Goal: Task Accomplishment & Management: Use online tool/utility

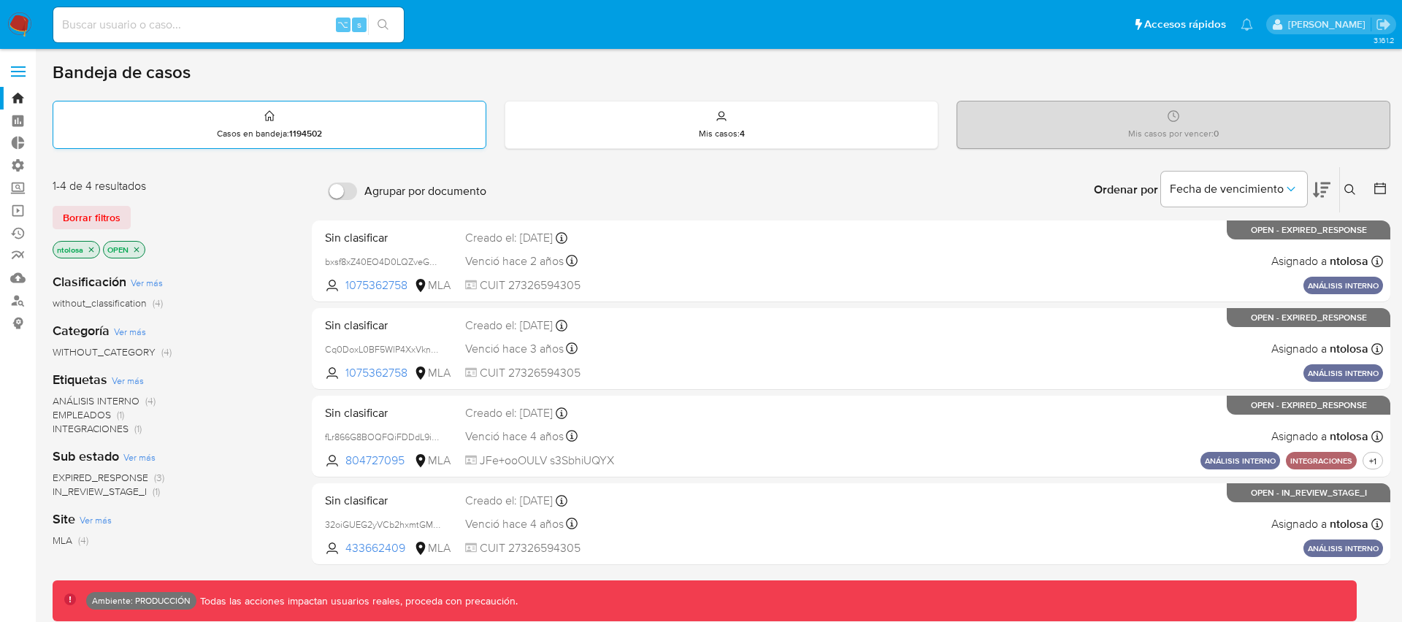
click at [329, 131] on div "Casos en bandeja : 1194502" at bounding box center [269, 124] width 432 height 47
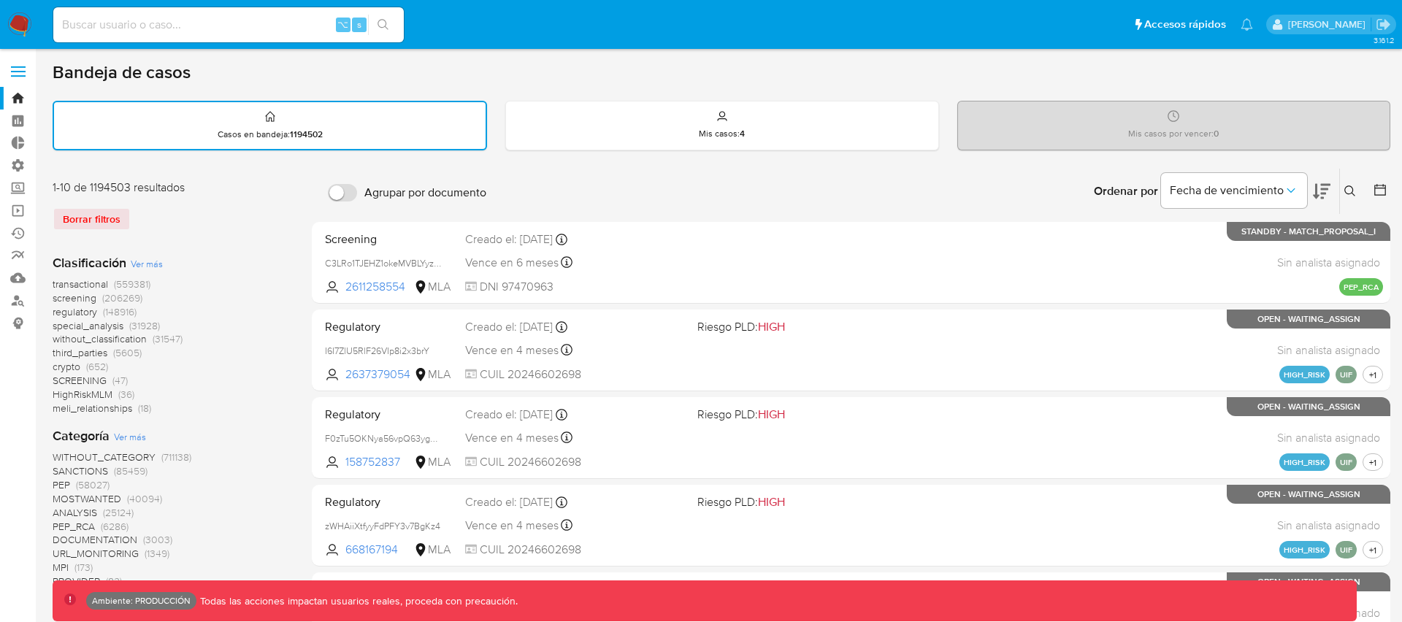
click at [112, 221] on div "Borrar filtros" at bounding box center [170, 218] width 234 height 23
click at [99, 221] on div "Borrar filtros" at bounding box center [170, 218] width 234 height 23
click at [96, 280] on span "transactional" at bounding box center [80, 284] width 55 height 15
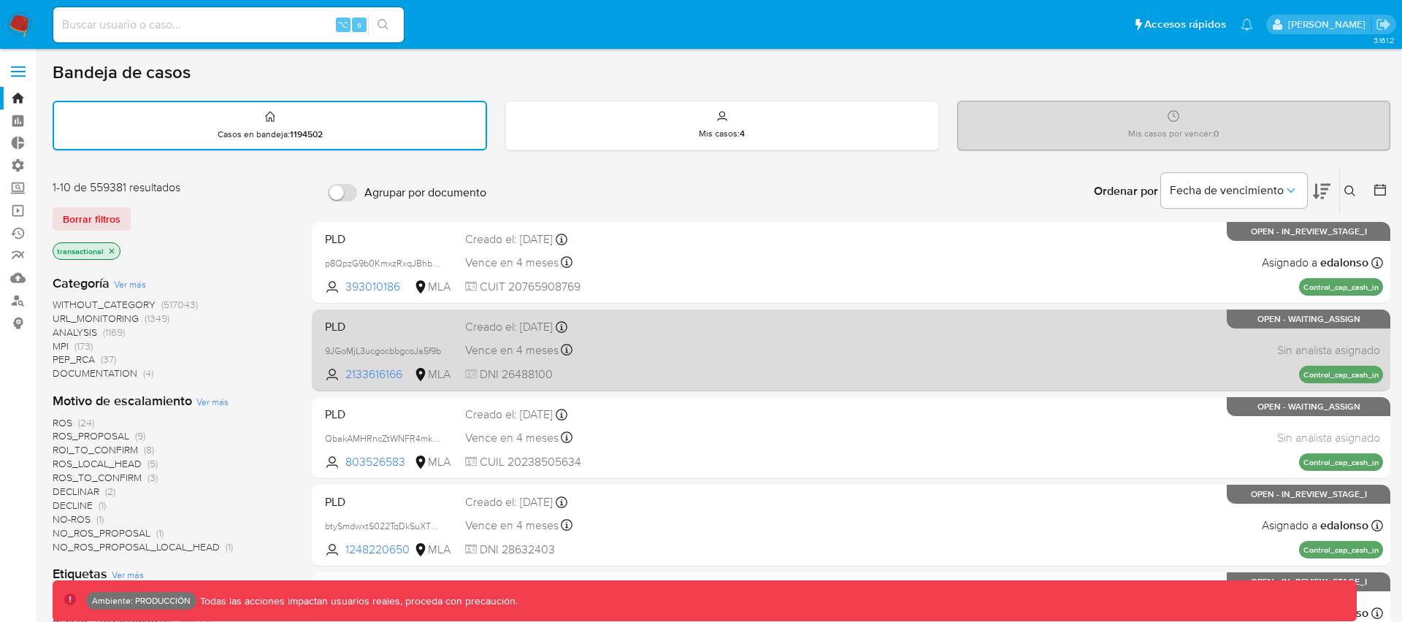
click at [651, 342] on div "Vence en 4 meses Vence el [DATE] 23:26:20" at bounding box center [575, 350] width 220 height 20
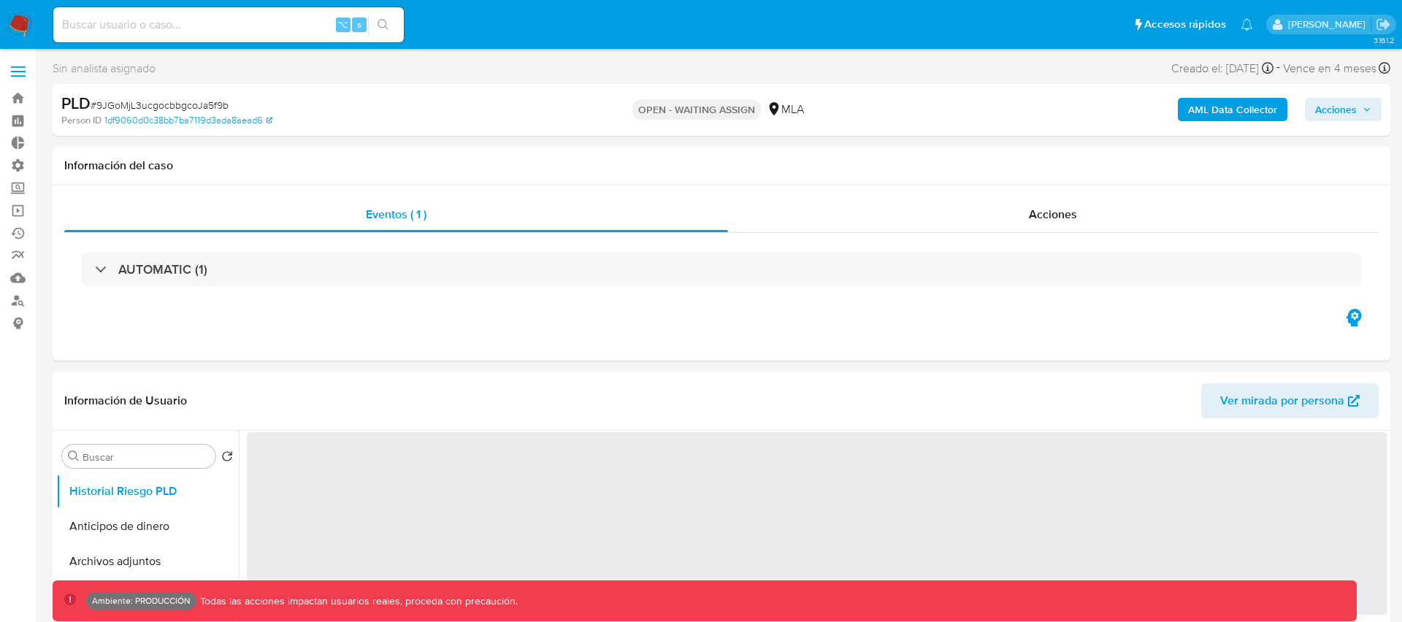
select select "10"
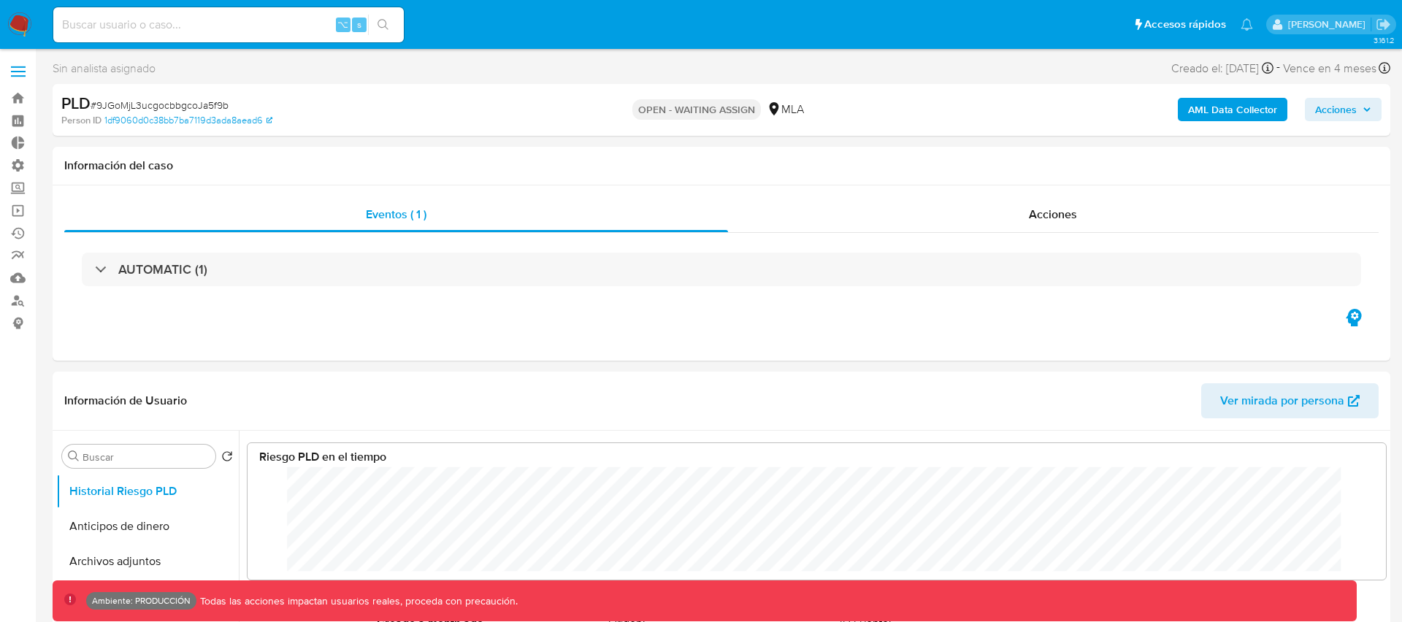
scroll to position [110, 1109]
